Goal: Check status: Check status

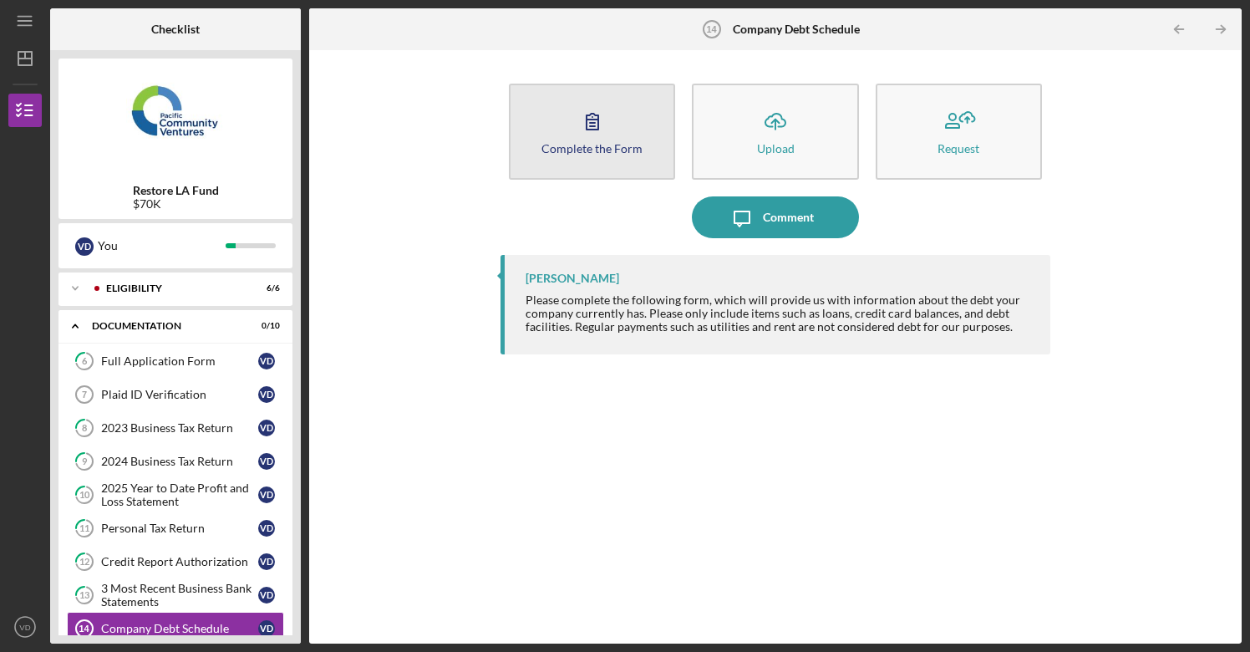
scroll to position [107, 0]
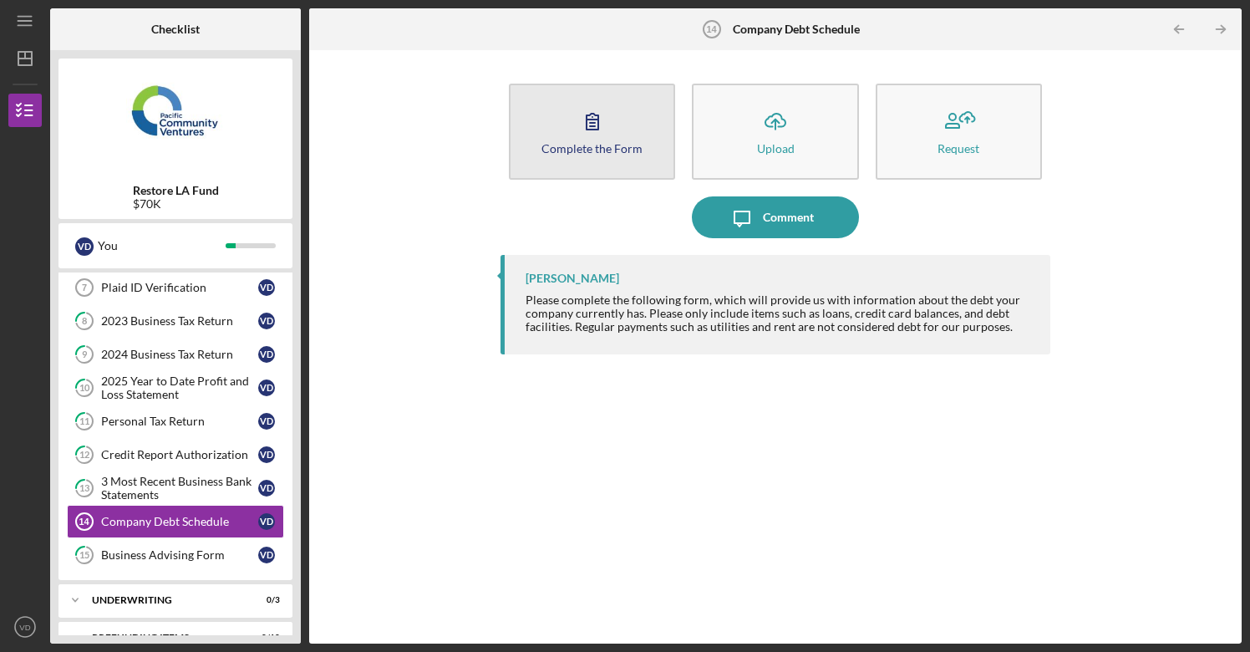
click at [583, 140] on icon "button" at bounding box center [592, 121] width 42 height 42
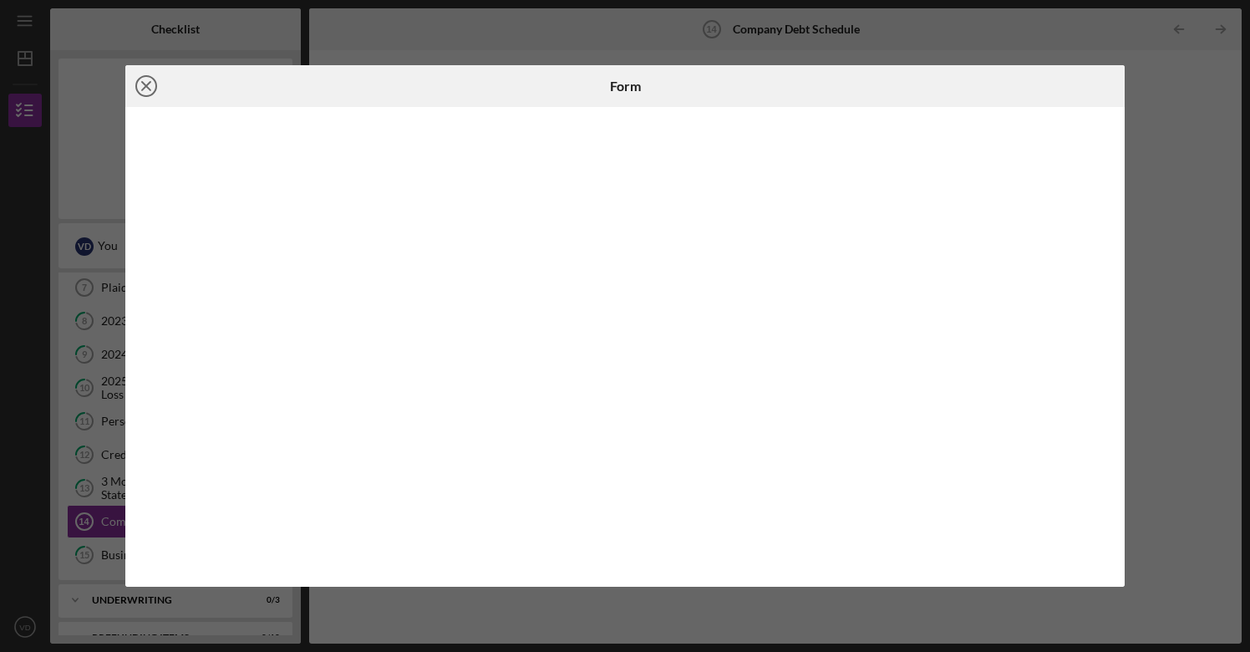
click at [149, 86] on icon "Icon/Close" at bounding box center [146, 86] width 42 height 42
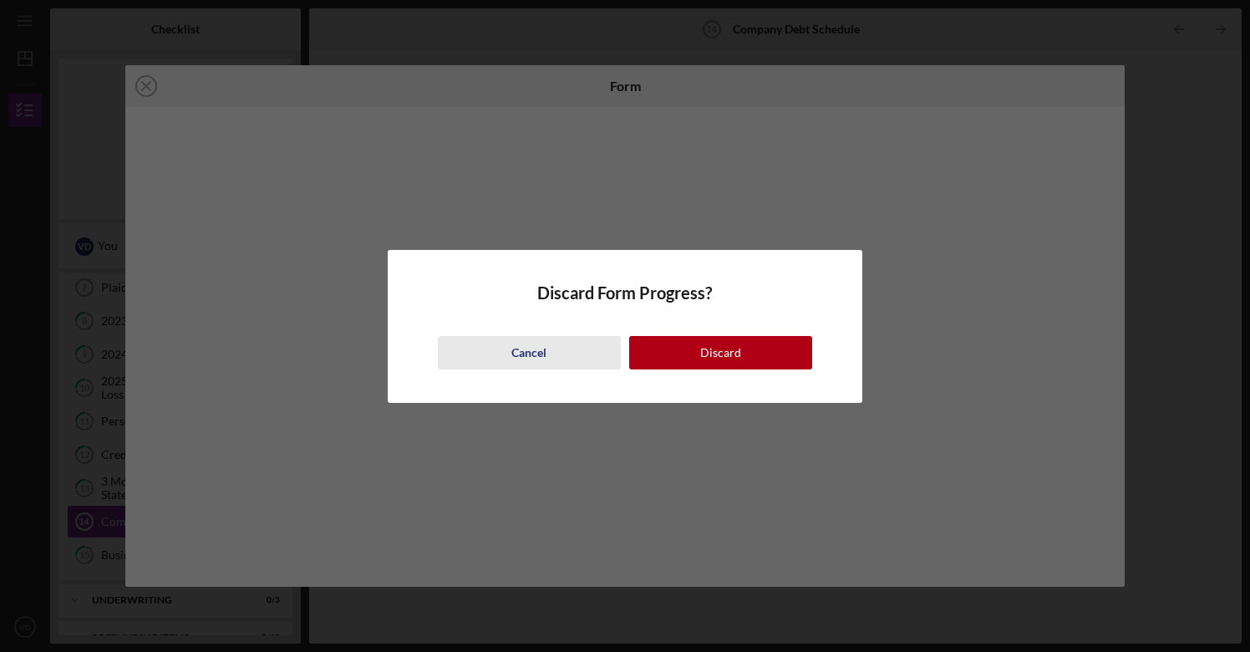
click at [517, 350] on div "Cancel" at bounding box center [528, 352] width 35 height 33
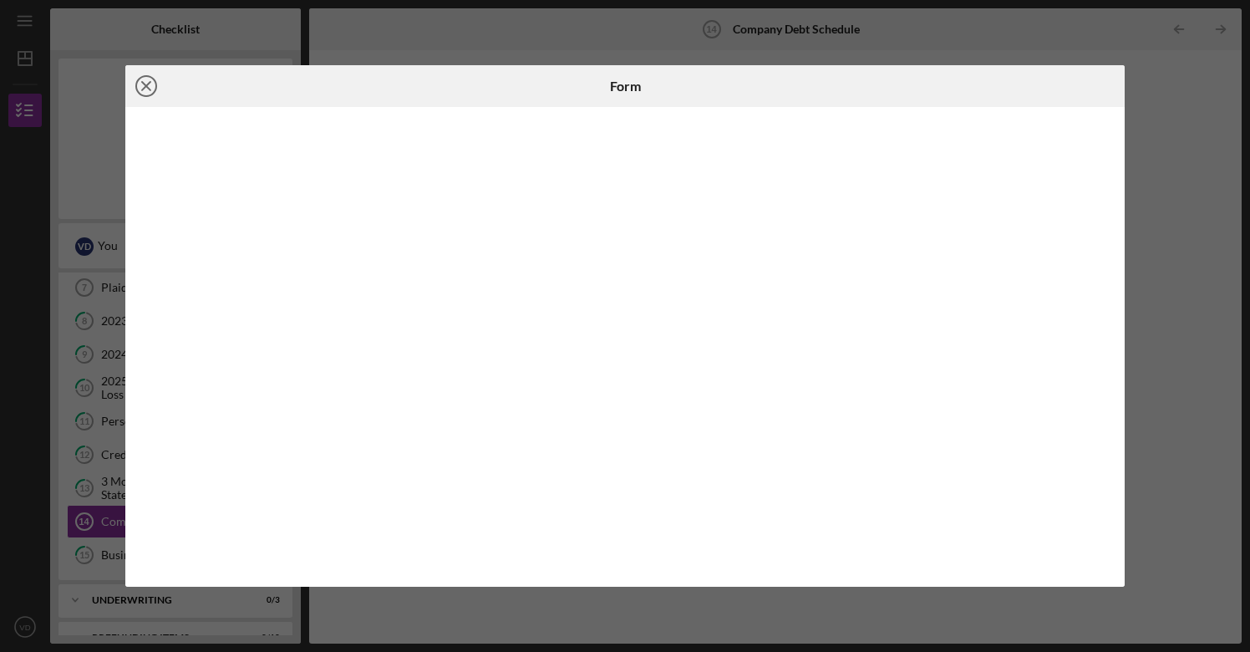
click at [147, 87] on line at bounding box center [146, 86] width 8 height 8
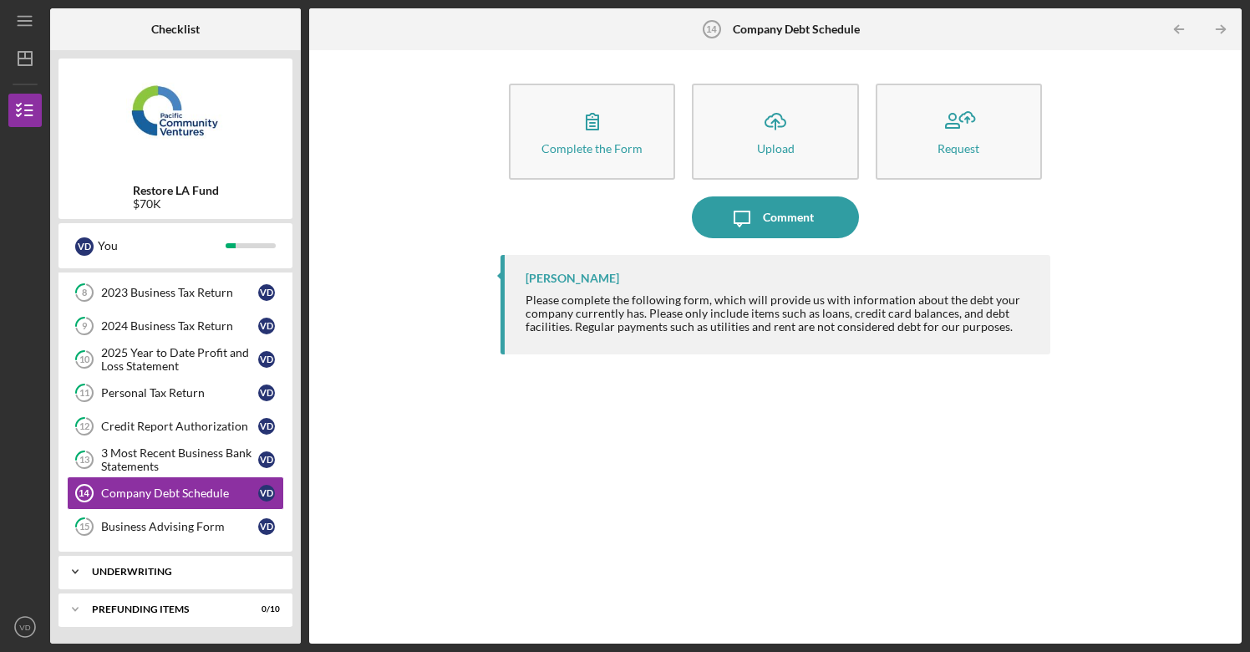
scroll to position [135, 0]
click at [183, 526] on div "Business Advising Form" at bounding box center [179, 526] width 157 height 13
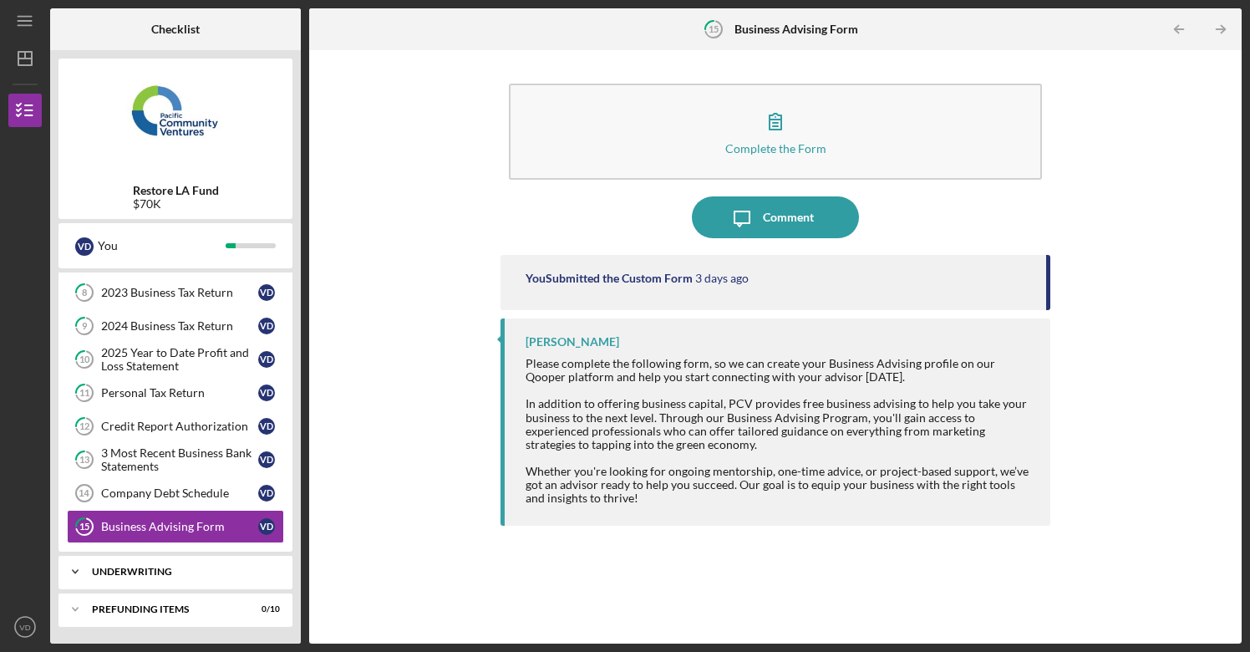
click at [163, 571] on div "Underwriting" at bounding box center [182, 571] width 180 height 10
click at [196, 606] on div "Indicative Terms Sheet" at bounding box center [179, 606] width 157 height 13
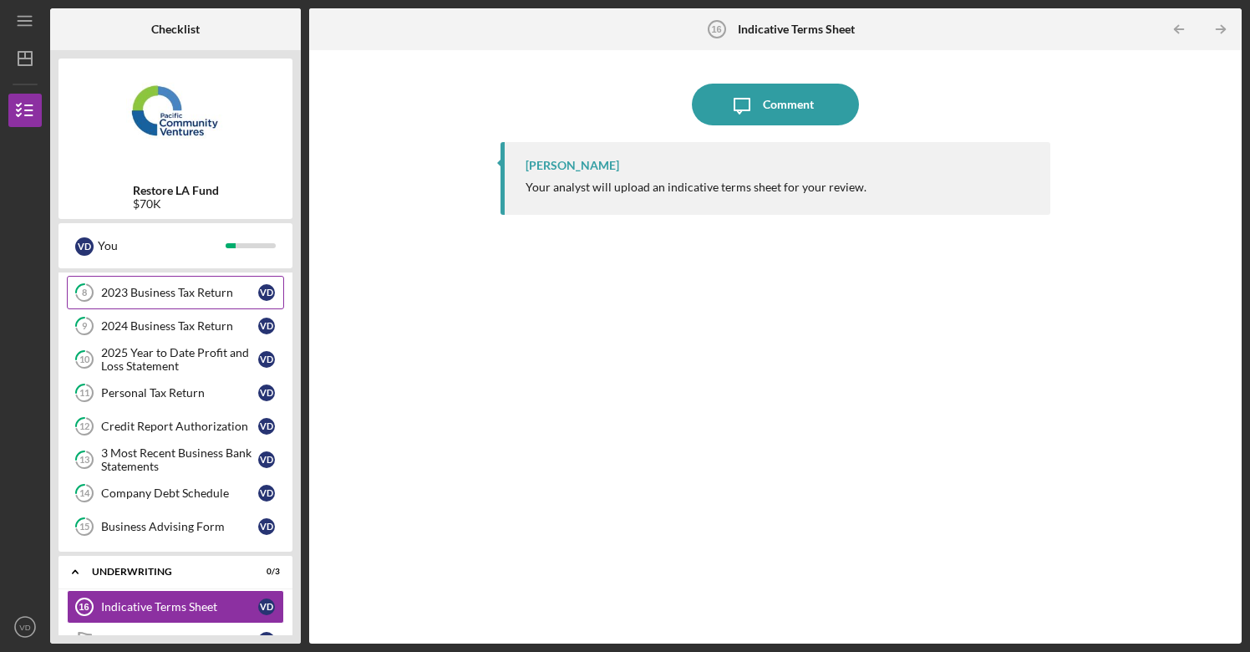
click at [184, 292] on div "2023 Business Tax Return" at bounding box center [179, 292] width 157 height 13
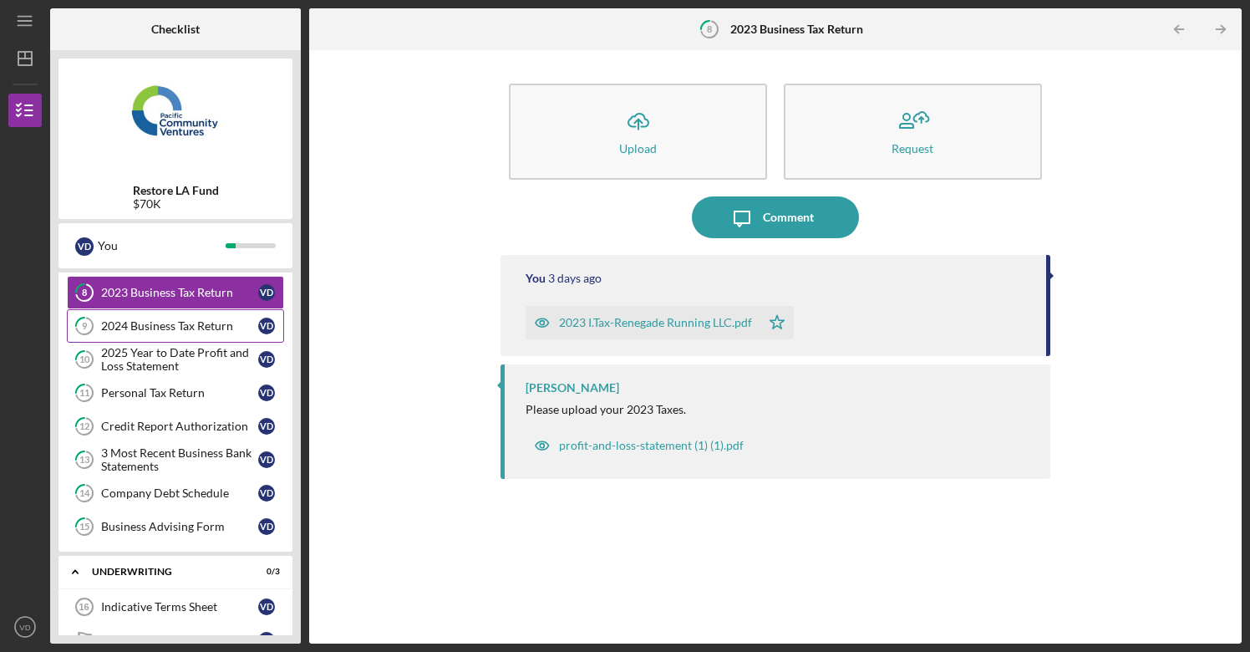
click at [183, 325] on div "2024 Business Tax Return" at bounding box center [179, 325] width 157 height 13
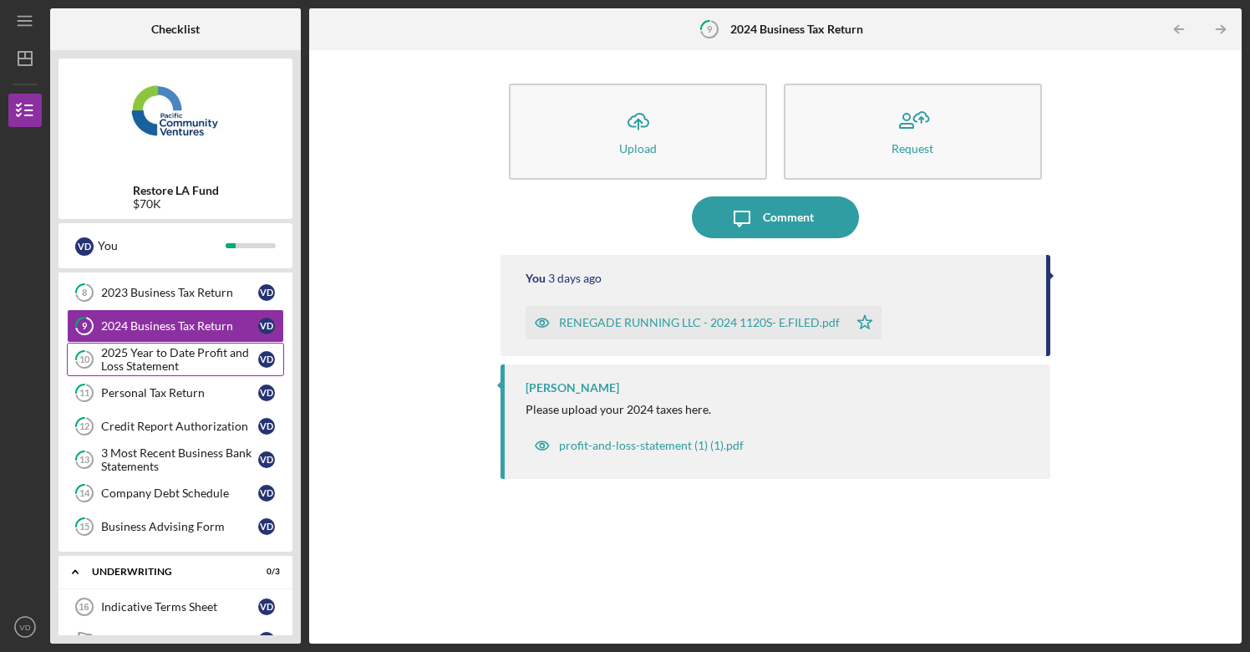
click at [167, 366] on div "2025 Year to Date Profit and Loss Statement" at bounding box center [179, 359] width 157 height 27
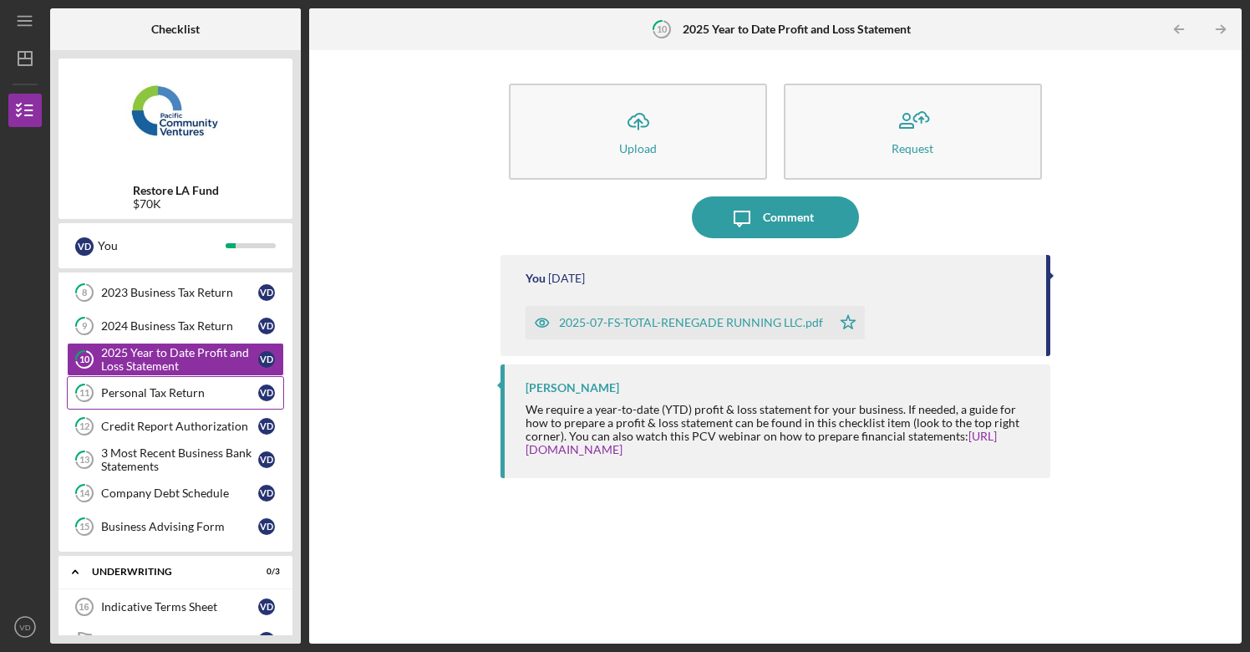
click at [160, 396] on div "Personal Tax Return" at bounding box center [179, 392] width 157 height 13
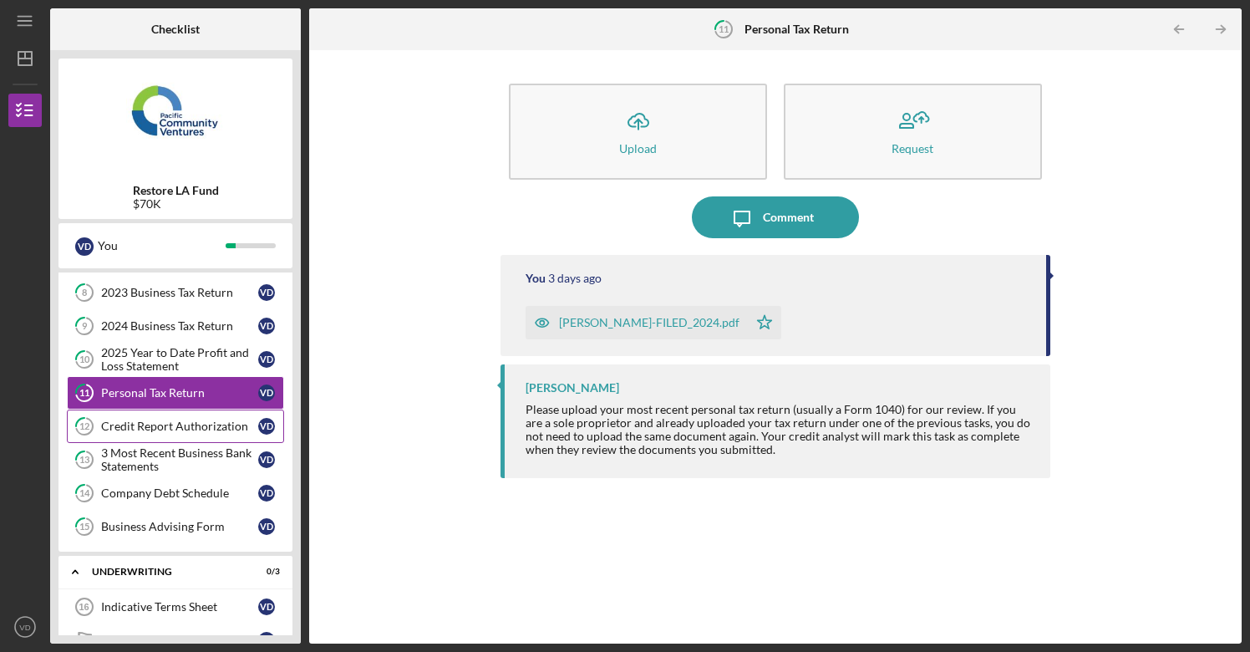
click at [153, 428] on div "Credit Report Authorization" at bounding box center [179, 425] width 157 height 13
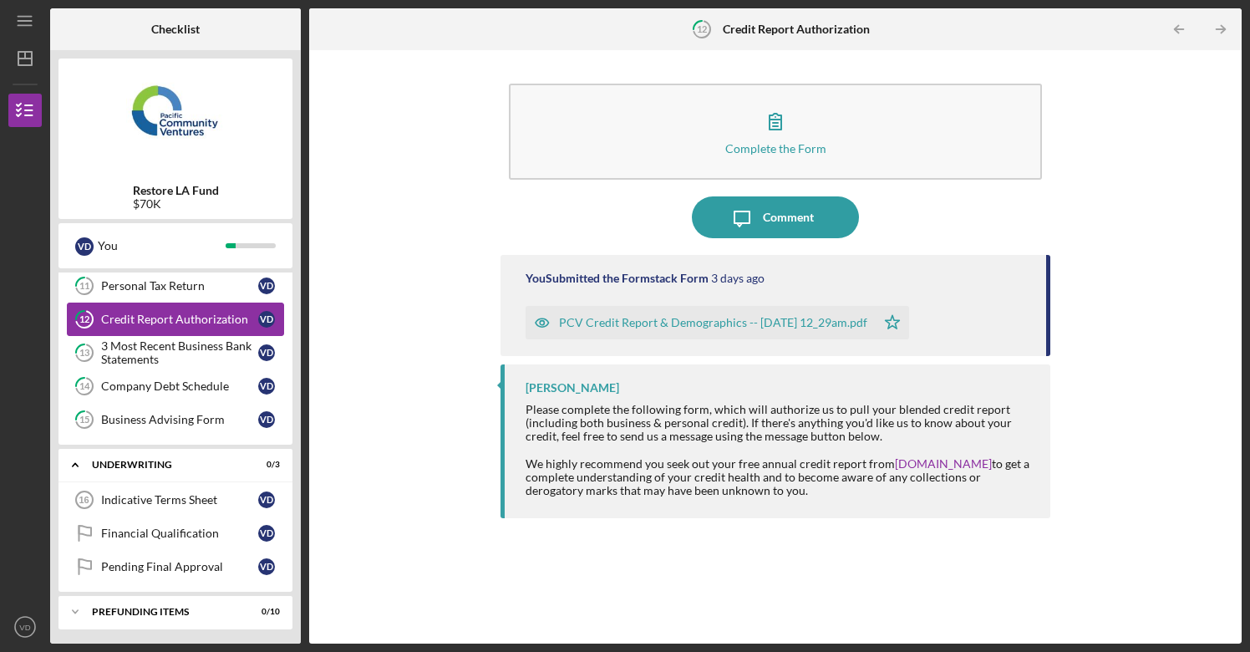
scroll to position [243, 0]
click at [151, 354] on div "3 Most Recent Business Bank Statements" at bounding box center [179, 351] width 157 height 27
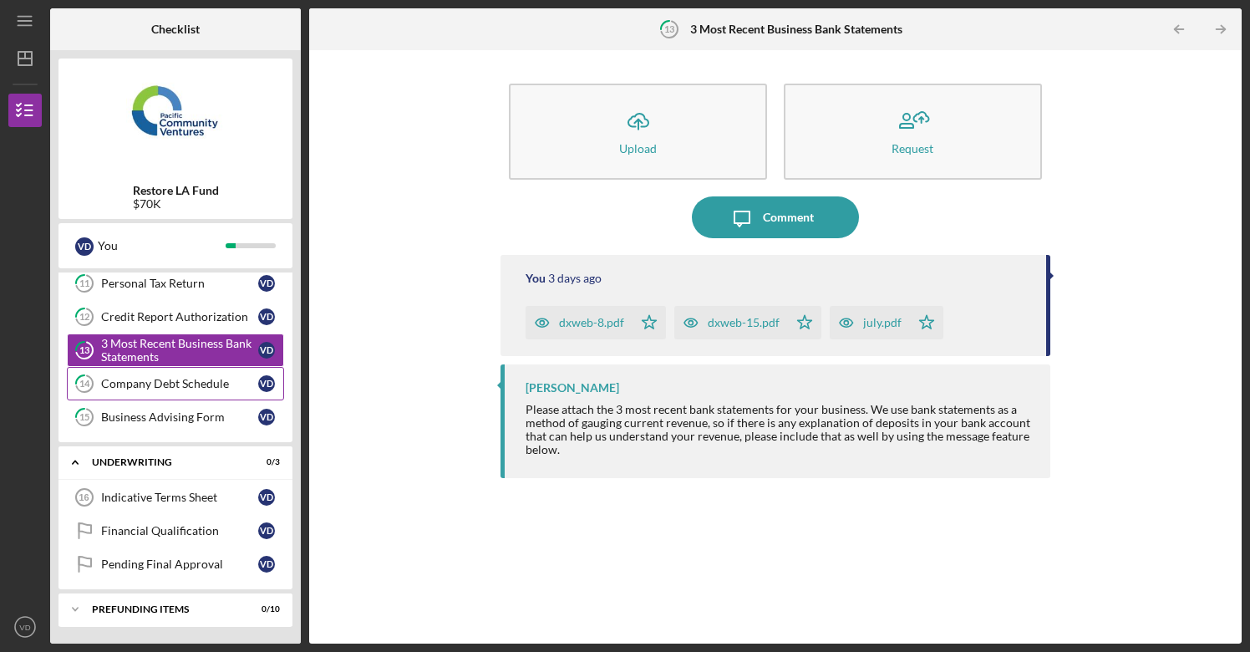
scroll to position [245, 0]
click at [141, 382] on div "Company Debt Schedule" at bounding box center [179, 383] width 157 height 13
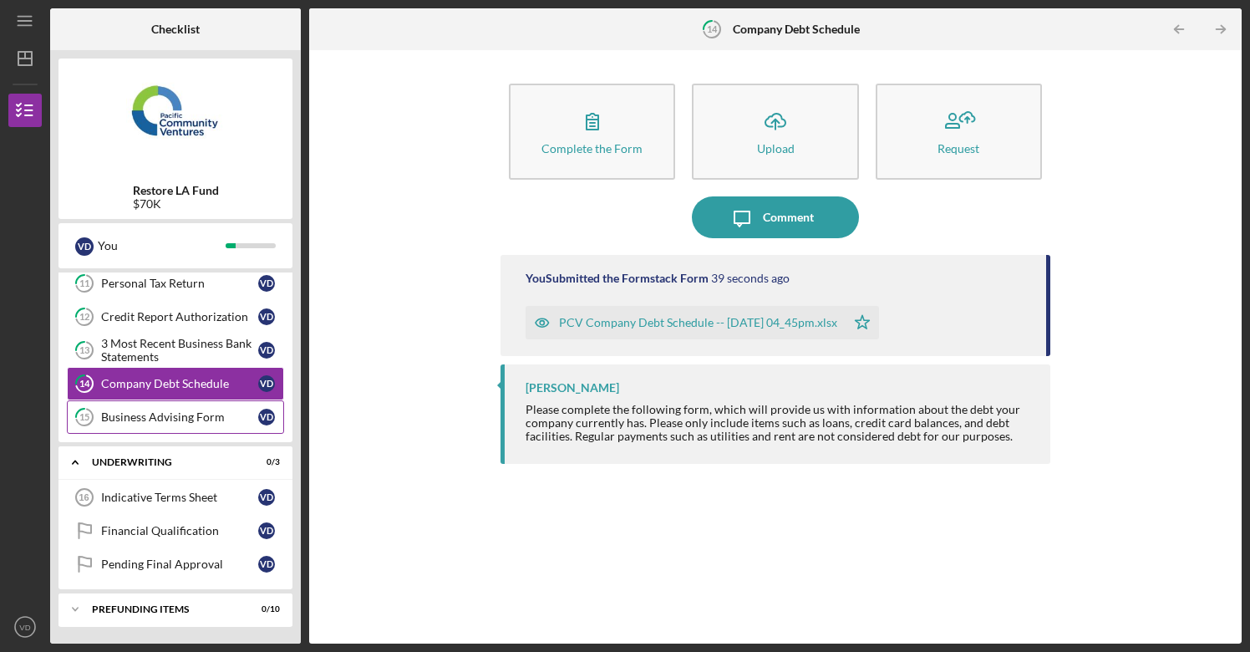
click at [135, 416] on div "Business Advising Form" at bounding box center [179, 416] width 157 height 13
